Goal: Task Accomplishment & Management: Use online tool/utility

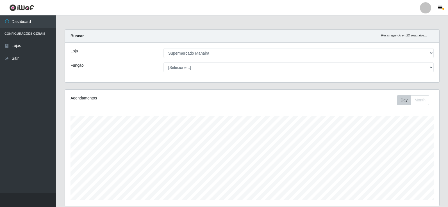
select select "443"
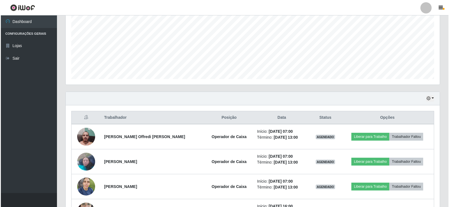
scroll to position [116, 374]
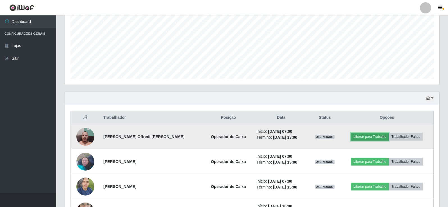
click at [367, 137] on button "Liberar para Trabalho" at bounding box center [370, 137] width 38 height 8
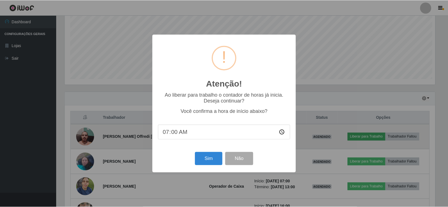
scroll to position [116, 371]
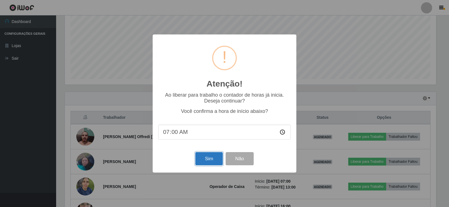
click at [207, 157] on button "Sim" at bounding box center [208, 158] width 27 height 13
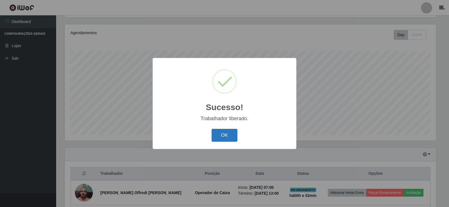
click at [225, 138] on button "OK" at bounding box center [225, 135] width 26 height 13
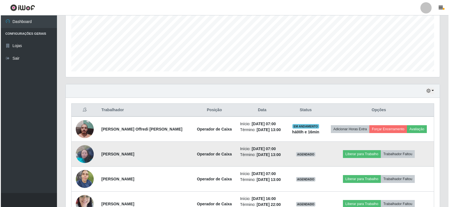
scroll to position [150, 0]
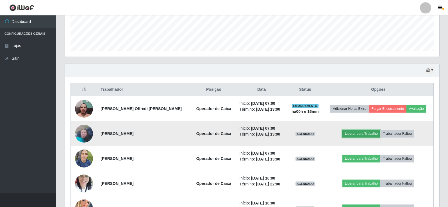
click at [368, 132] on button "Liberar para Trabalho" at bounding box center [361, 134] width 38 height 8
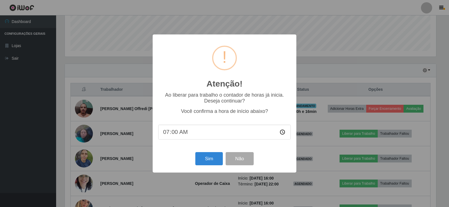
click at [173, 135] on input "07:00" at bounding box center [224, 132] width 132 height 15
type input "07:16"
click at [214, 160] on button "Sim" at bounding box center [208, 158] width 27 height 13
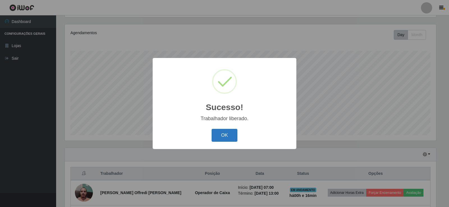
click at [230, 138] on button "OK" at bounding box center [225, 135] width 26 height 13
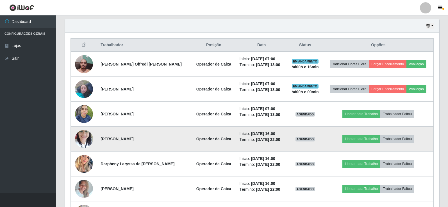
scroll to position [206, 0]
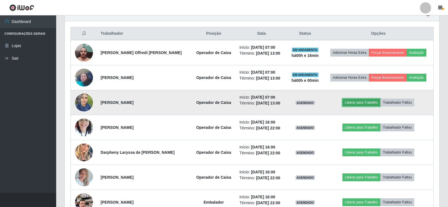
click at [355, 103] on button "Liberar para Trabalho" at bounding box center [361, 103] width 38 height 8
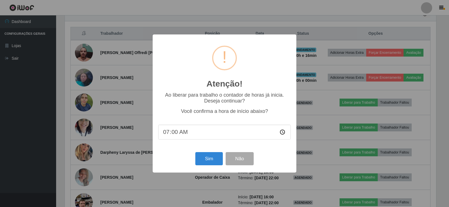
click at [174, 136] on input "07:00" at bounding box center [224, 132] width 132 height 15
type input "07:05"
click at [211, 159] on button "Sim" at bounding box center [208, 158] width 27 height 13
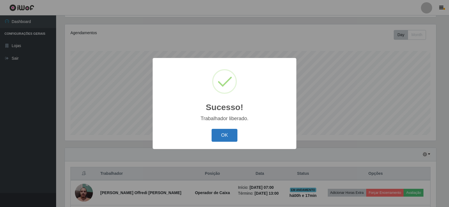
click at [226, 137] on button "OK" at bounding box center [225, 135] width 26 height 13
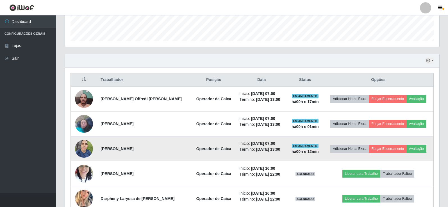
scroll to position [150, 0]
